Goal: Find specific page/section: Find specific page/section

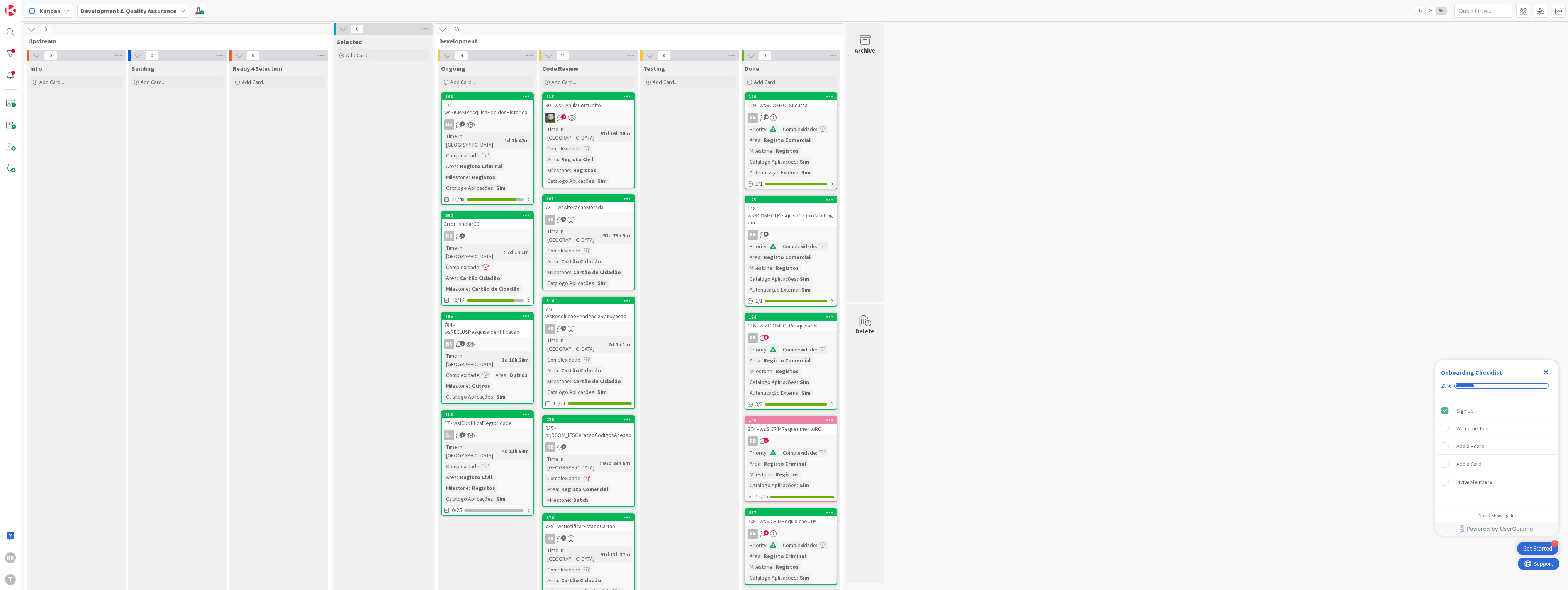
click at [587, 155] on div "Registo Civil" at bounding box center [576, 159] width 36 height 9
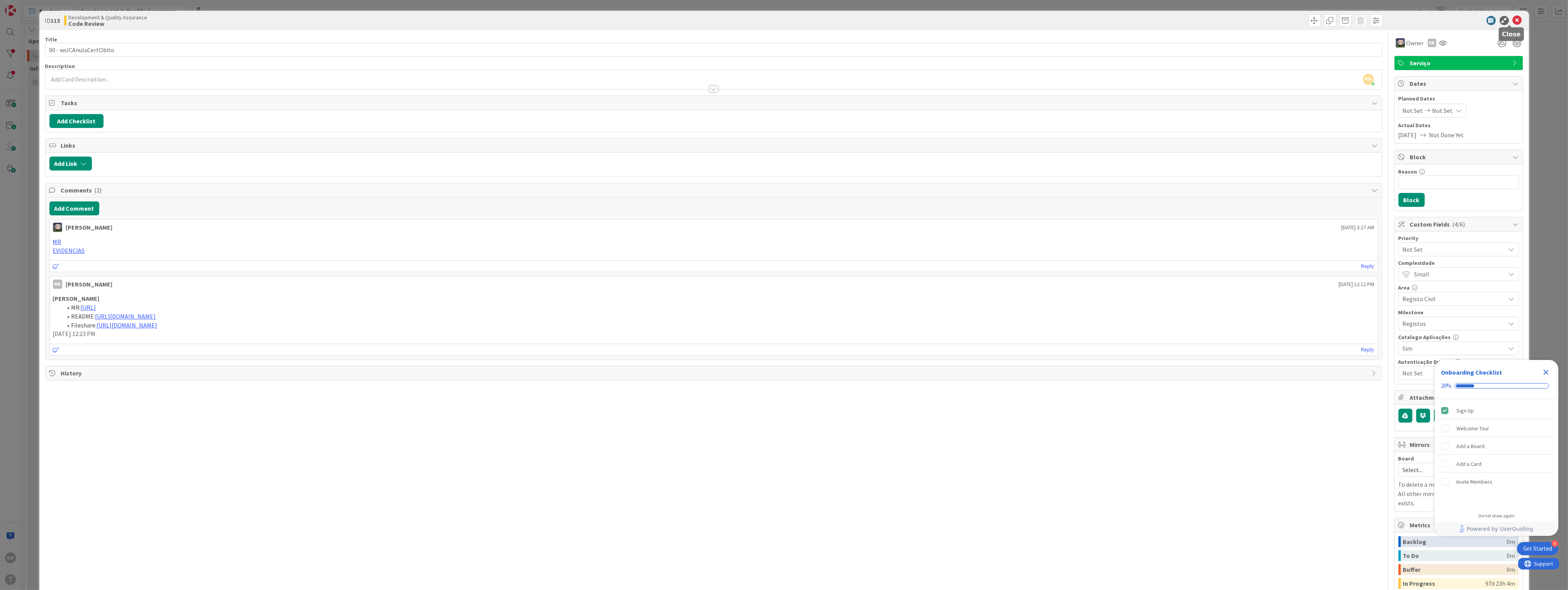
click at [1512, 19] on icon at bounding box center [1517, 20] width 10 height 10
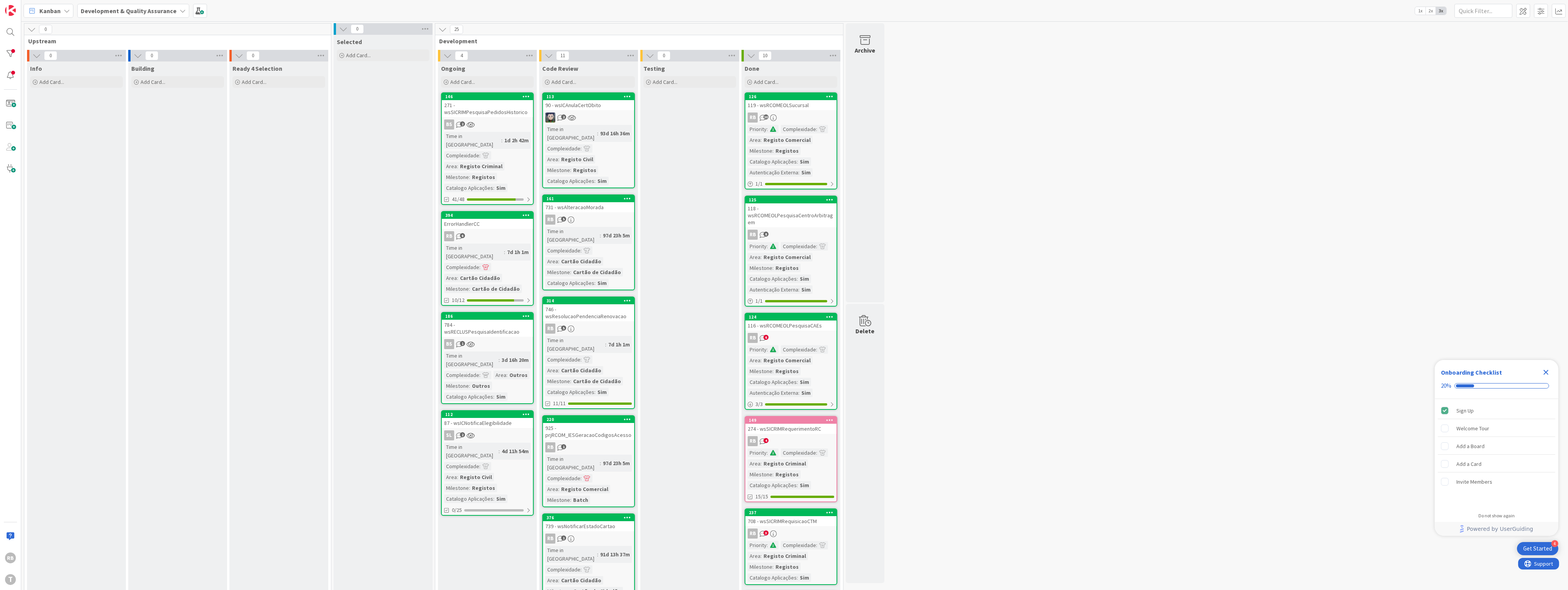
click at [574, 129] on div "Time in Column" at bounding box center [571, 134] width 52 height 17
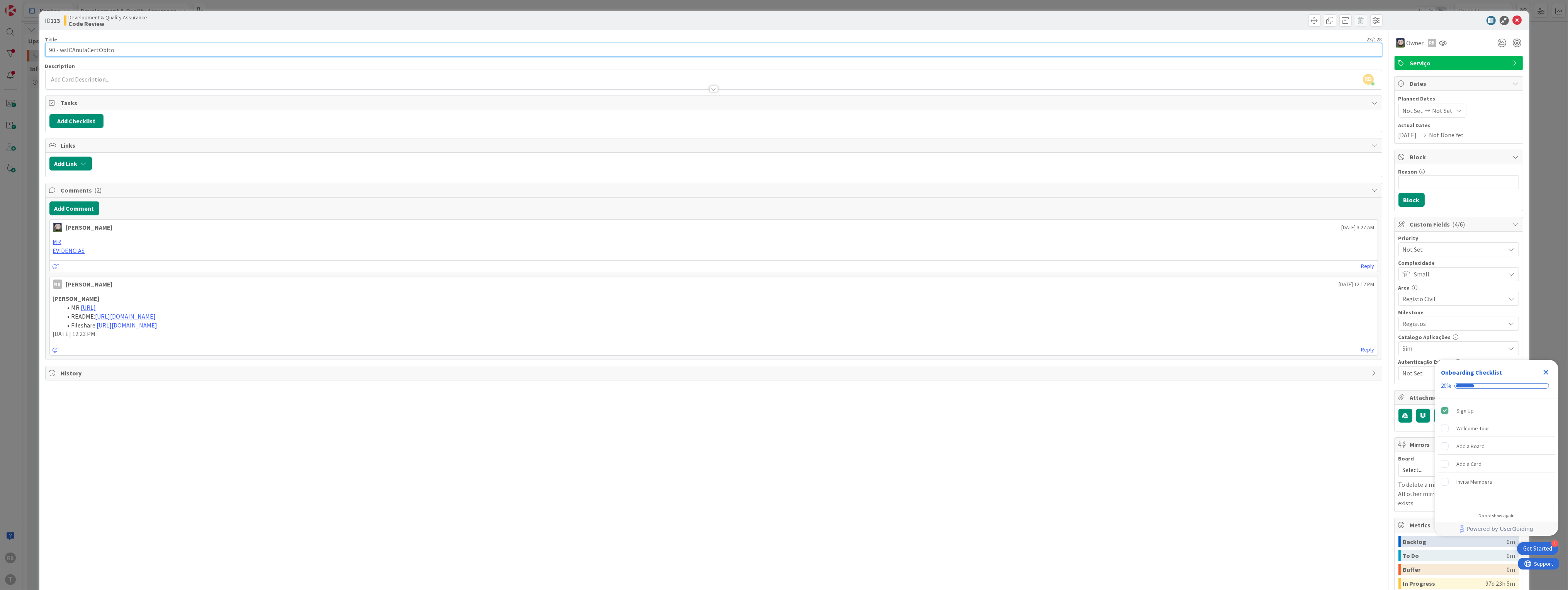
drag, startPoint x: 122, startPoint y: 50, endPoint x: 60, endPoint y: 49, distance: 62.0
click at [60, 49] on input "90 - wsICAnulaCertObito" at bounding box center [713, 50] width 1337 height 13
click at [1512, 21] on icon at bounding box center [1517, 20] width 10 height 10
